Goal: Browse casually: Explore the website without a specific task or goal

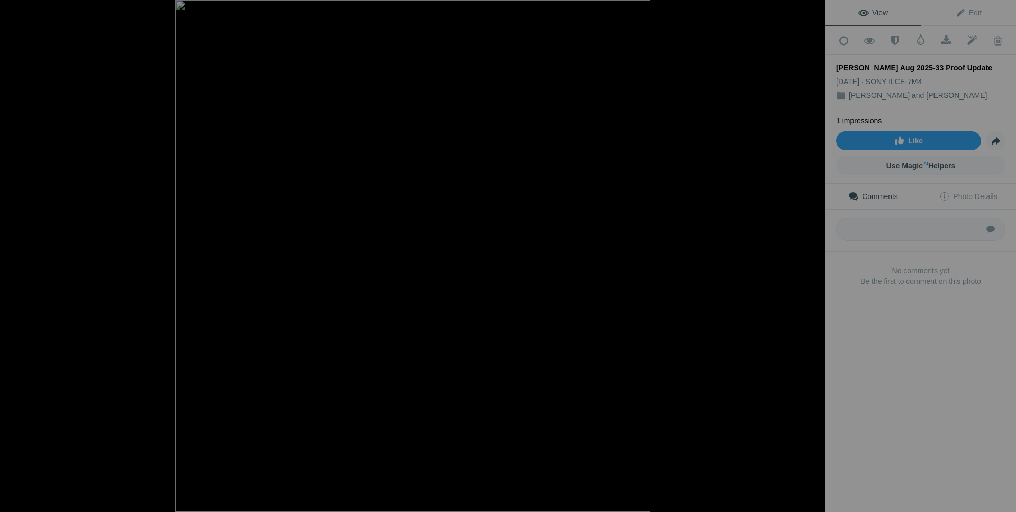
click at [816, 256] on button at bounding box center [785, 256] width 79 height 184
click at [10, 252] on button at bounding box center [39, 256] width 79 height 184
click at [814, 256] on button at bounding box center [785, 256] width 79 height 184
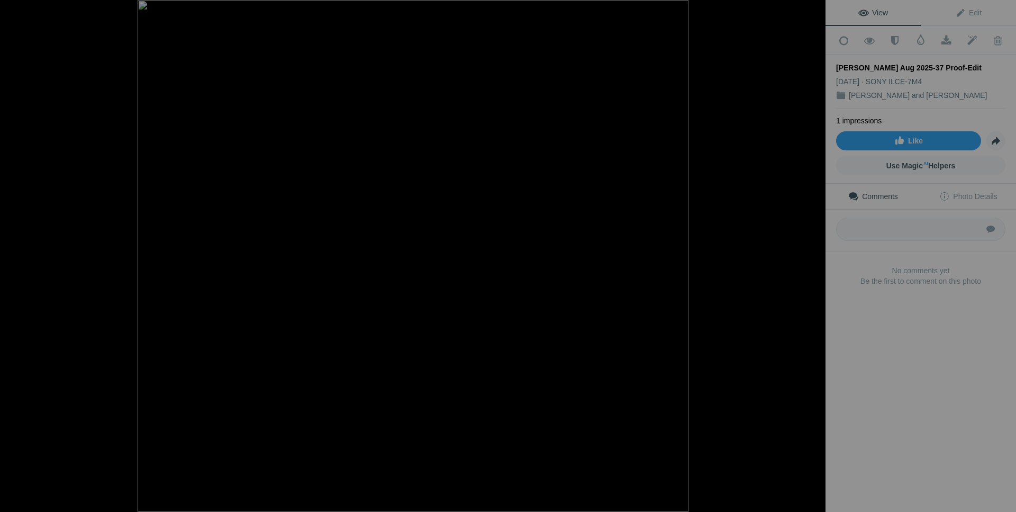
click at [812, 256] on button at bounding box center [785, 256] width 79 height 184
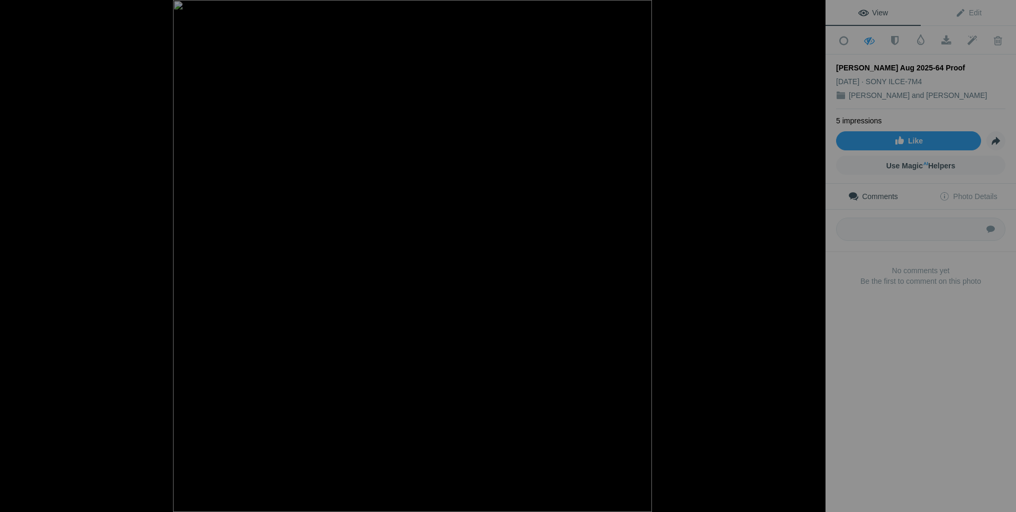
click at [812, 256] on button at bounding box center [785, 256] width 79 height 184
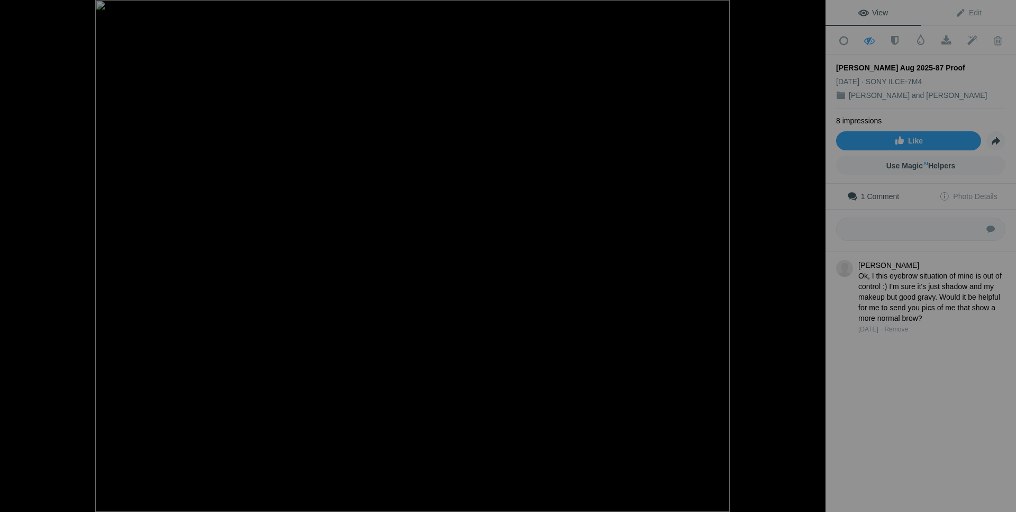
click at [812, 256] on button at bounding box center [785, 256] width 79 height 184
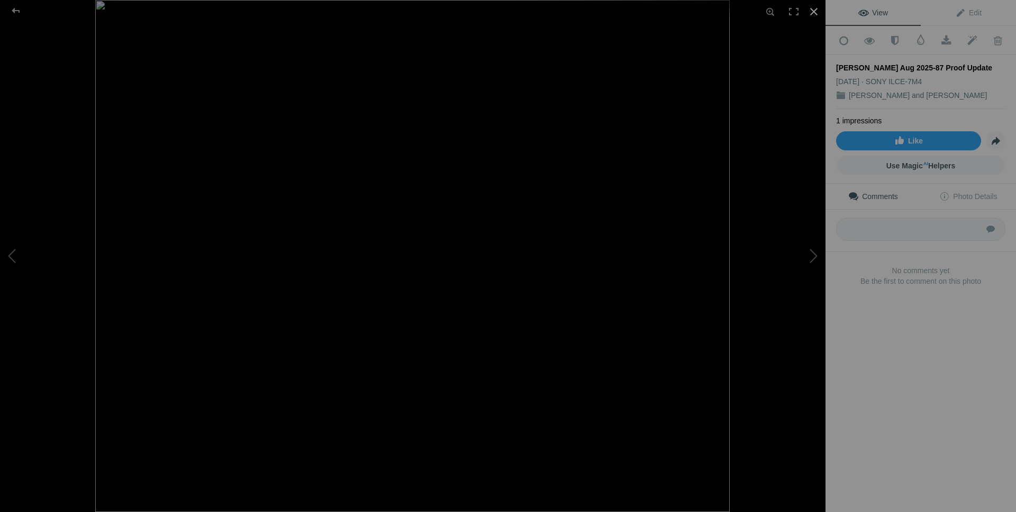
click at [811, 10] on div at bounding box center [813, 11] width 23 height 23
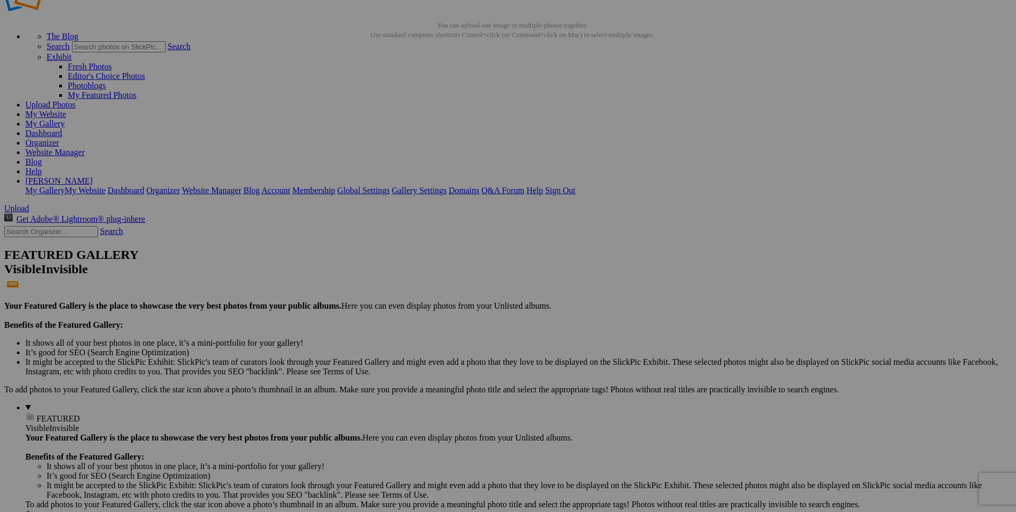
scroll to position [37, 0]
